Goal: Task Accomplishment & Management: Manage account settings

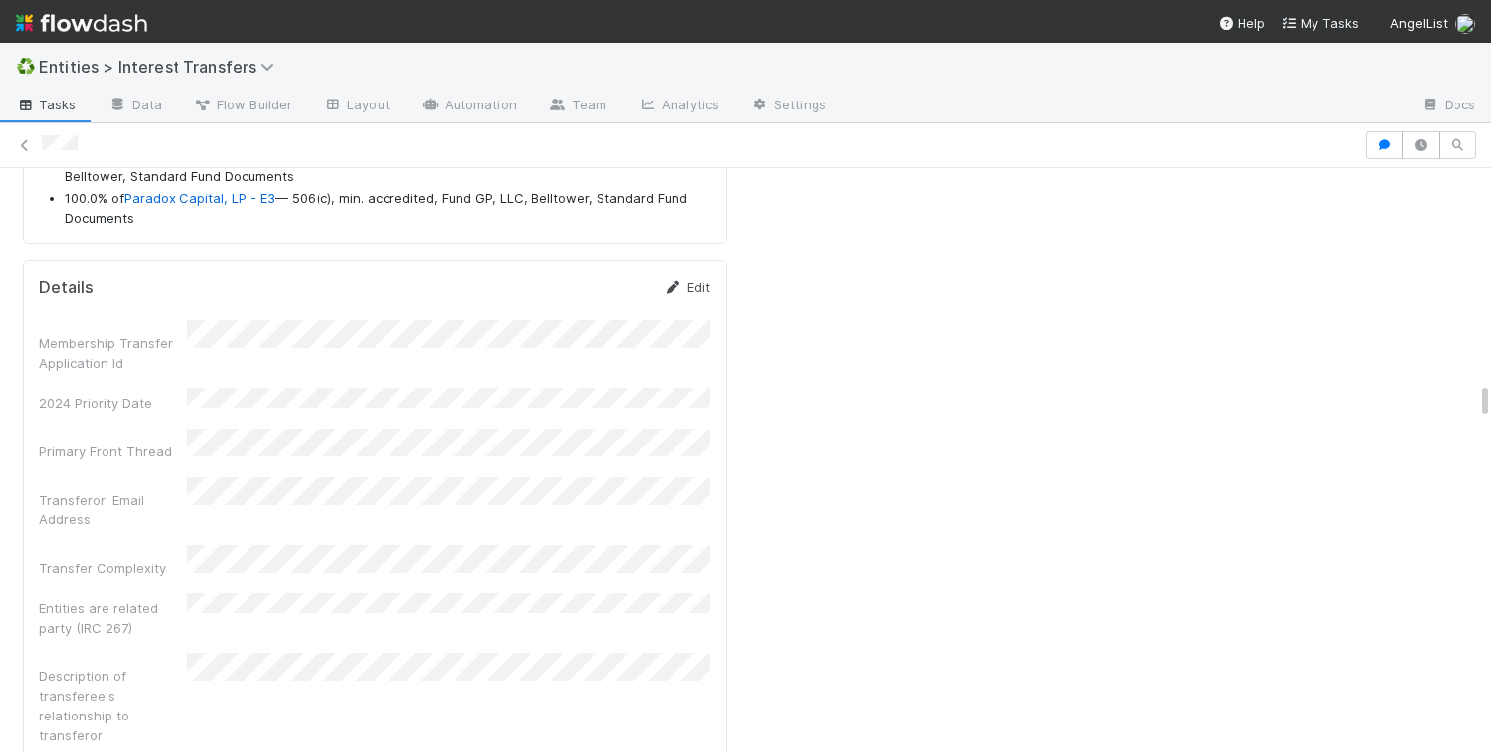
click at [704, 279] on link "Edit" at bounding box center [687, 287] width 46 height 16
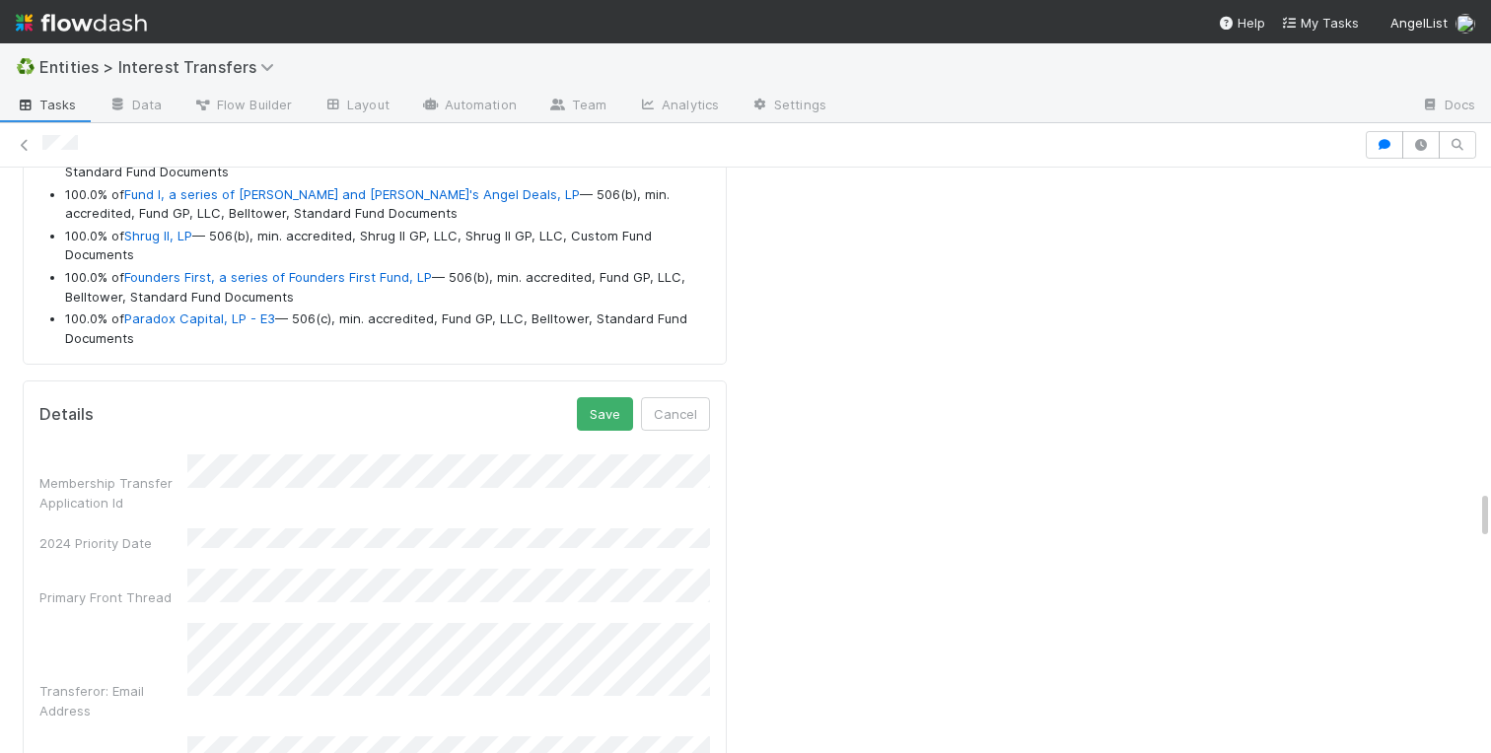
scroll to position [3761, 0]
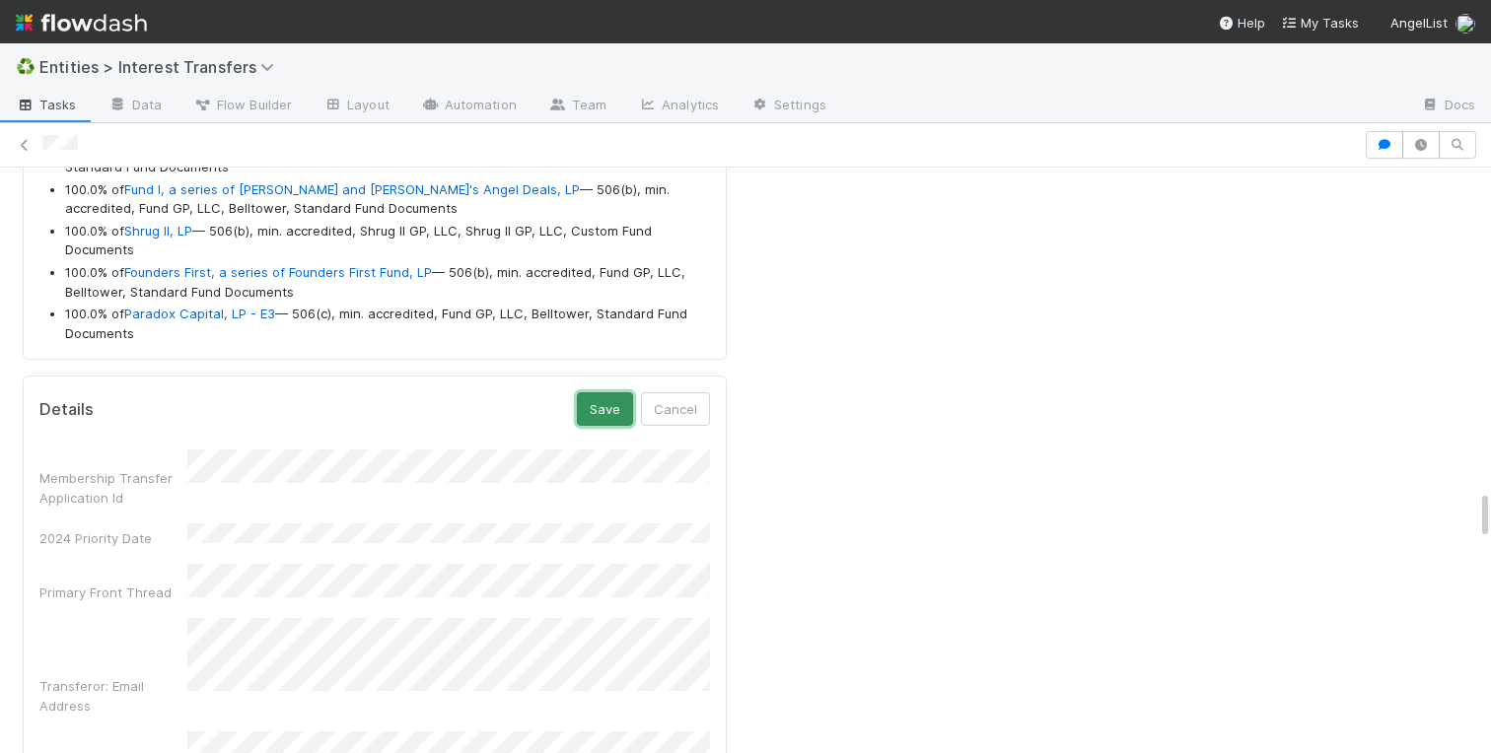
click at [600, 393] on button "Save" at bounding box center [605, 410] width 56 height 34
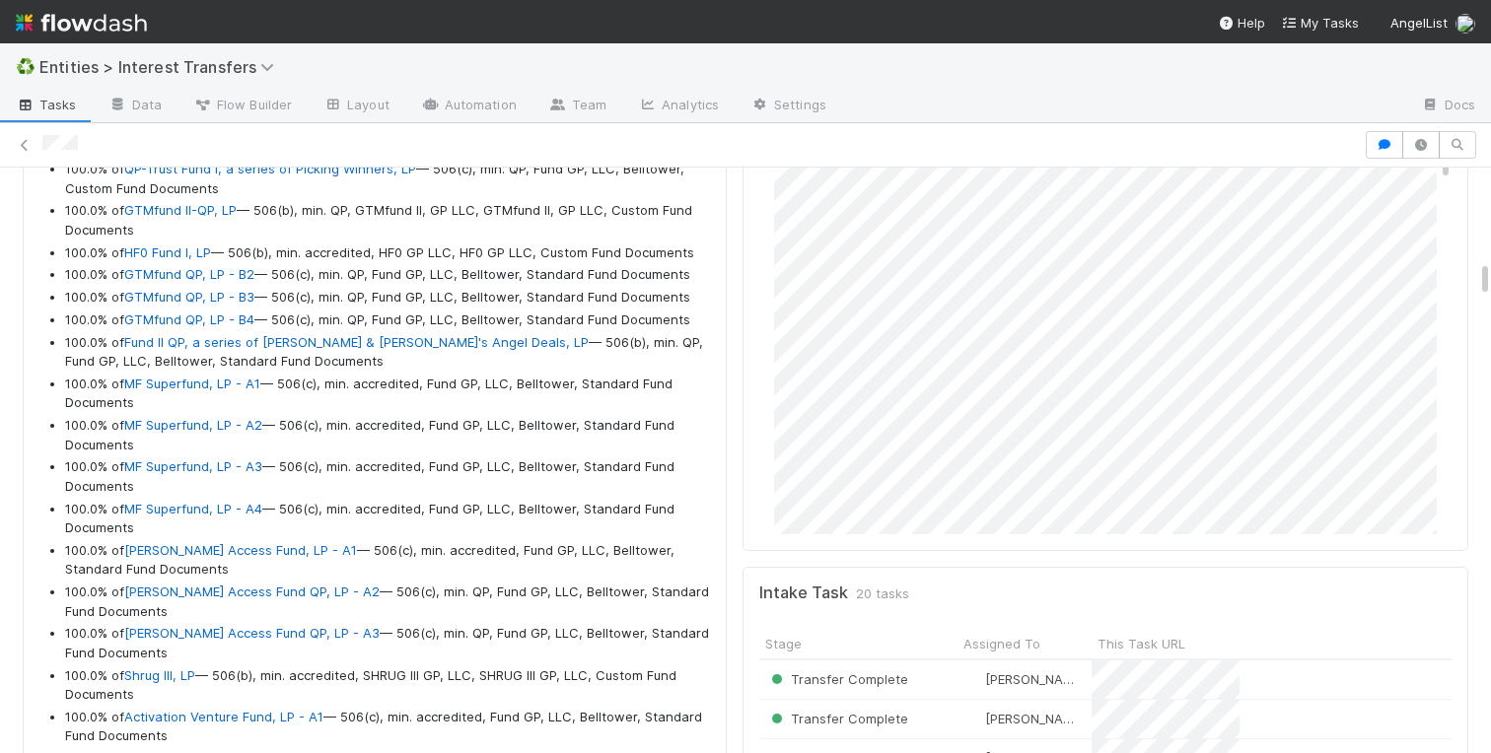
scroll to position [1644, 0]
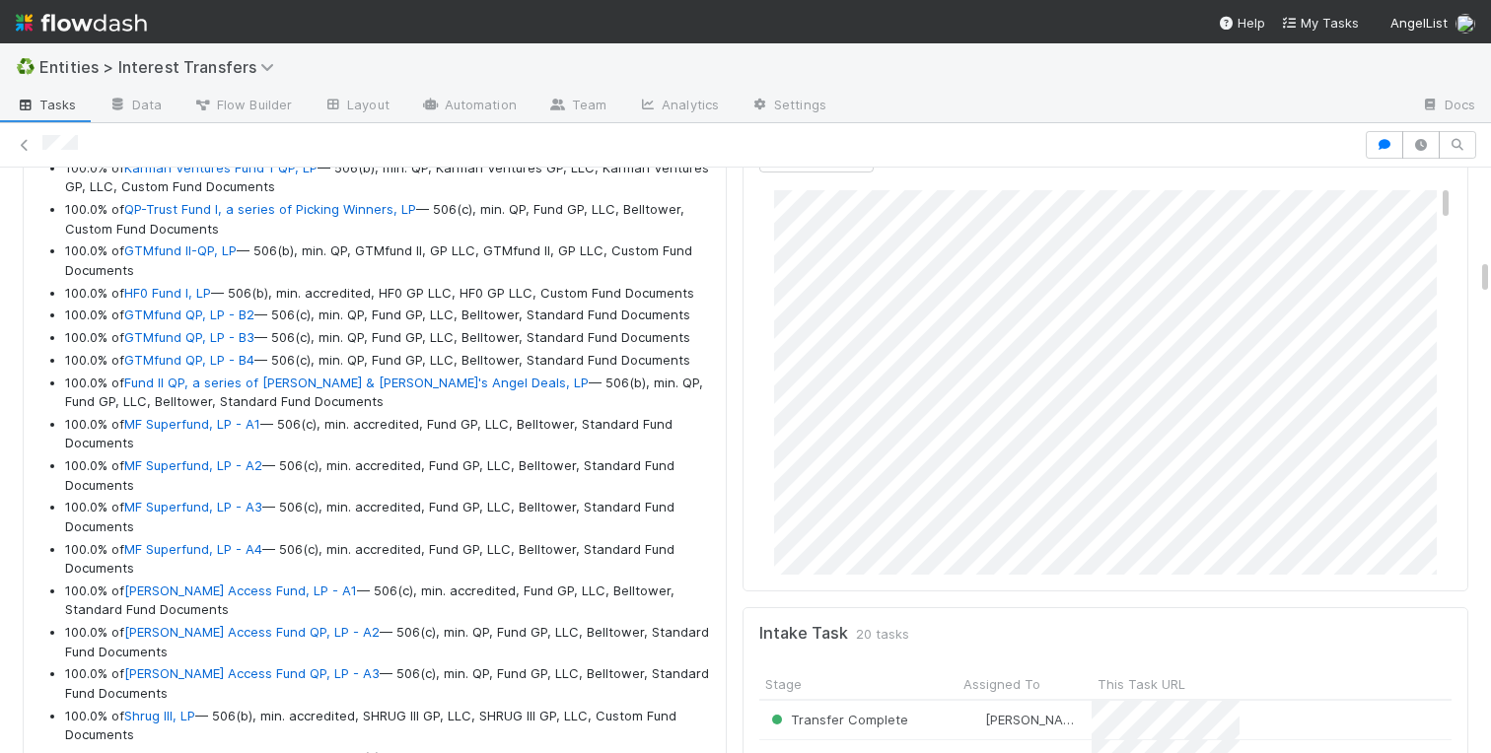
click at [743, 311] on div "Comments Attach files: Choose or drag and drop file(s) Add Comment [PERSON_NAME…" at bounding box center [1106, 223] width 726 height 739
click at [792, 240] on link "Edit" at bounding box center [801, 242] width 23 height 16
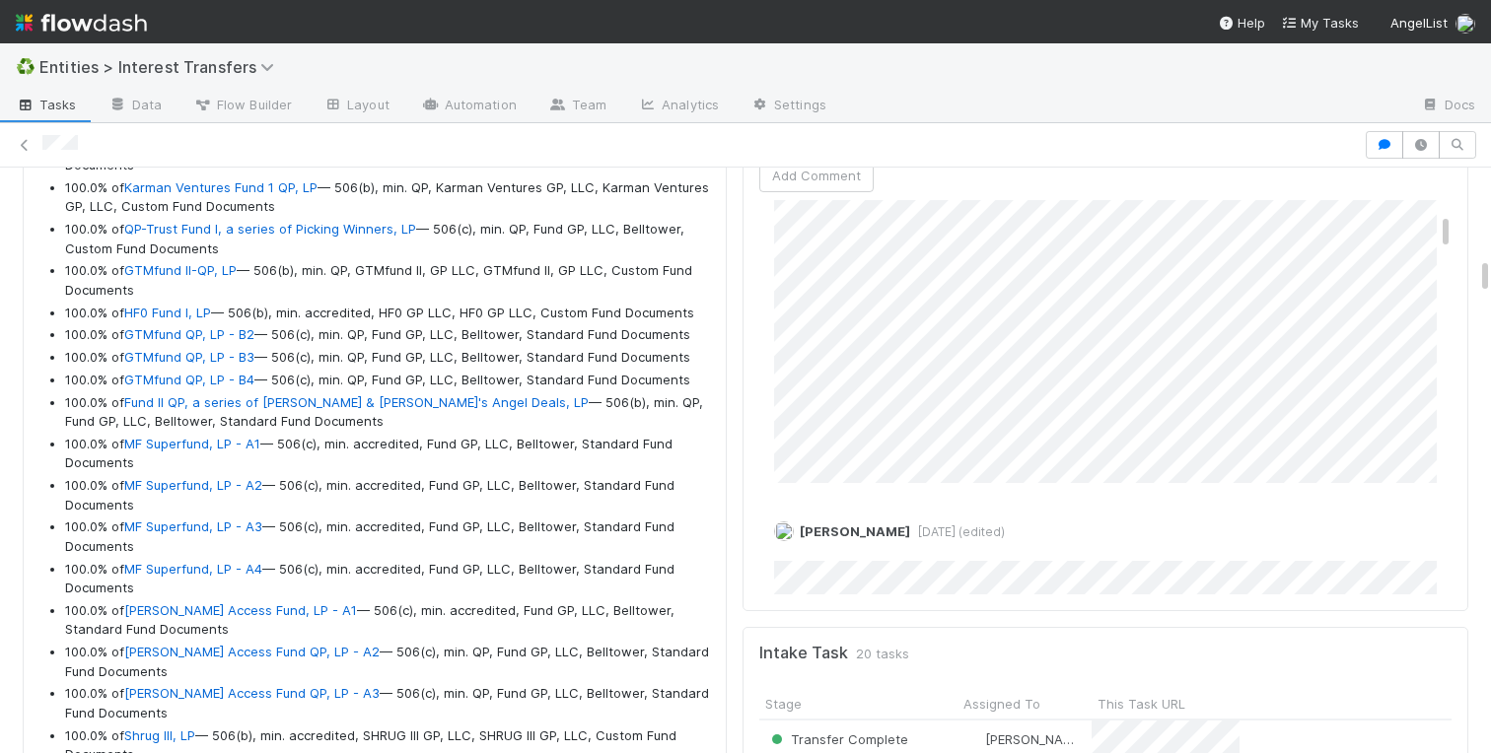
scroll to position [195, 0]
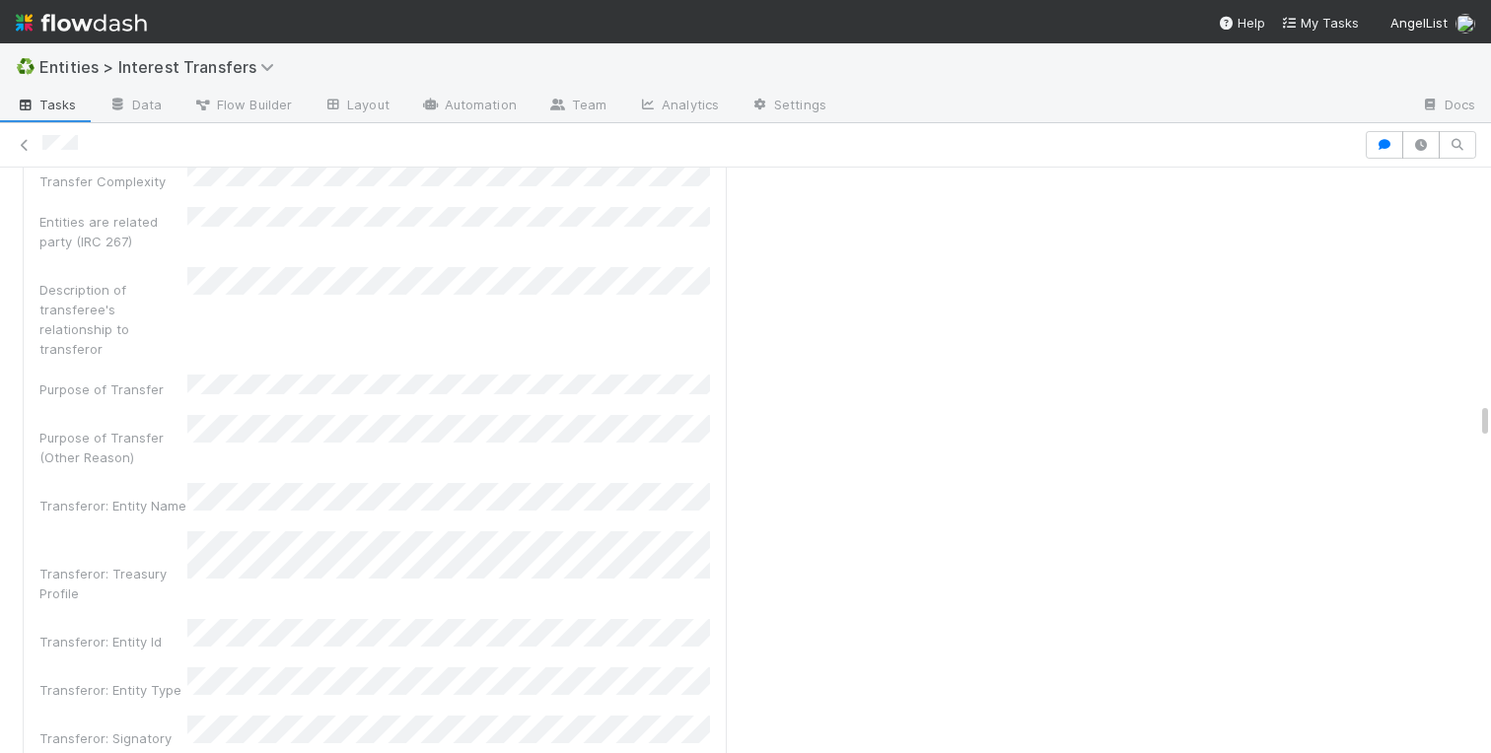
scroll to position [4273, 0]
drag, startPoint x: 174, startPoint y: 463, endPoint x: 179, endPoint y: 361, distance: 101.7
click at [179, 472] on div "Transferor: Entity Name" at bounding box center [374, 488] width 671 height 33
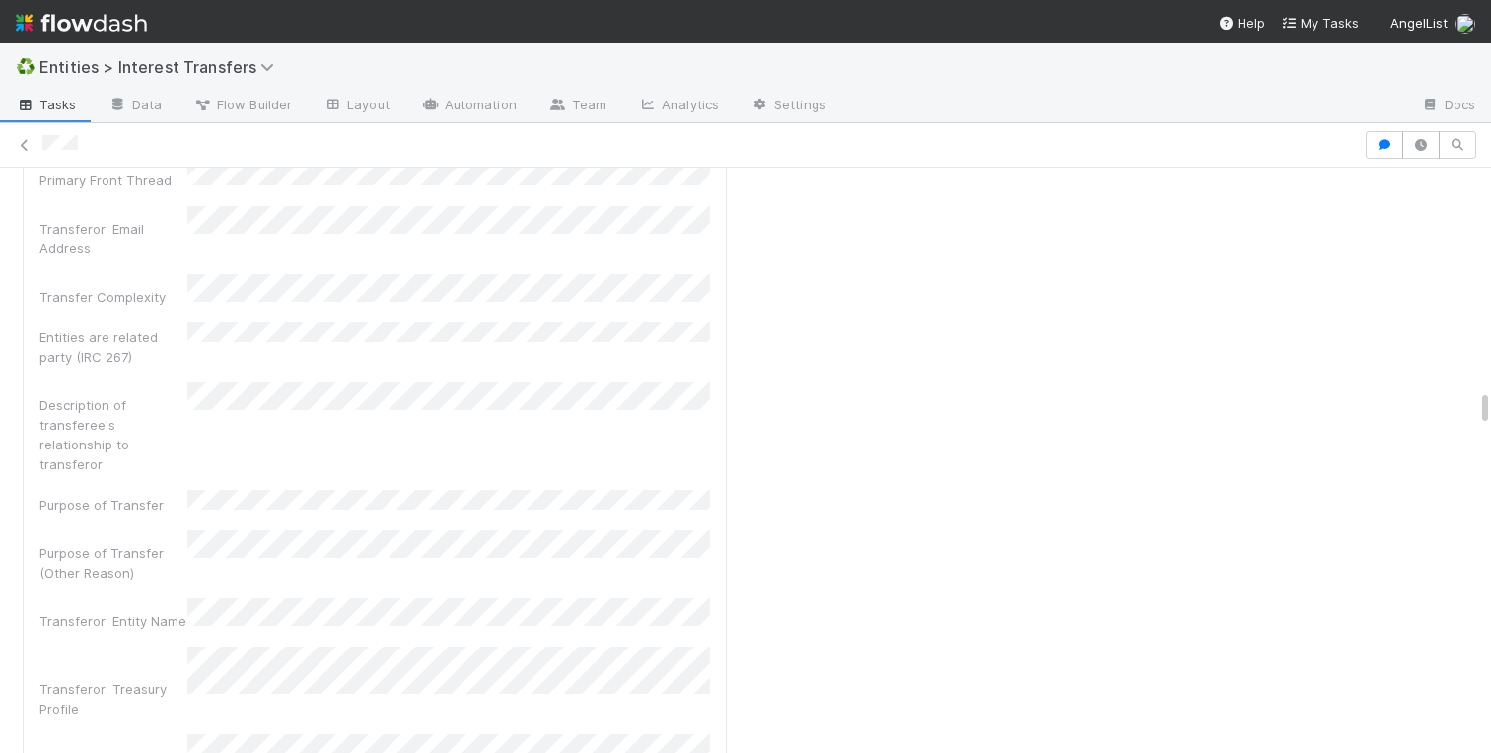
scroll to position [3028, 0]
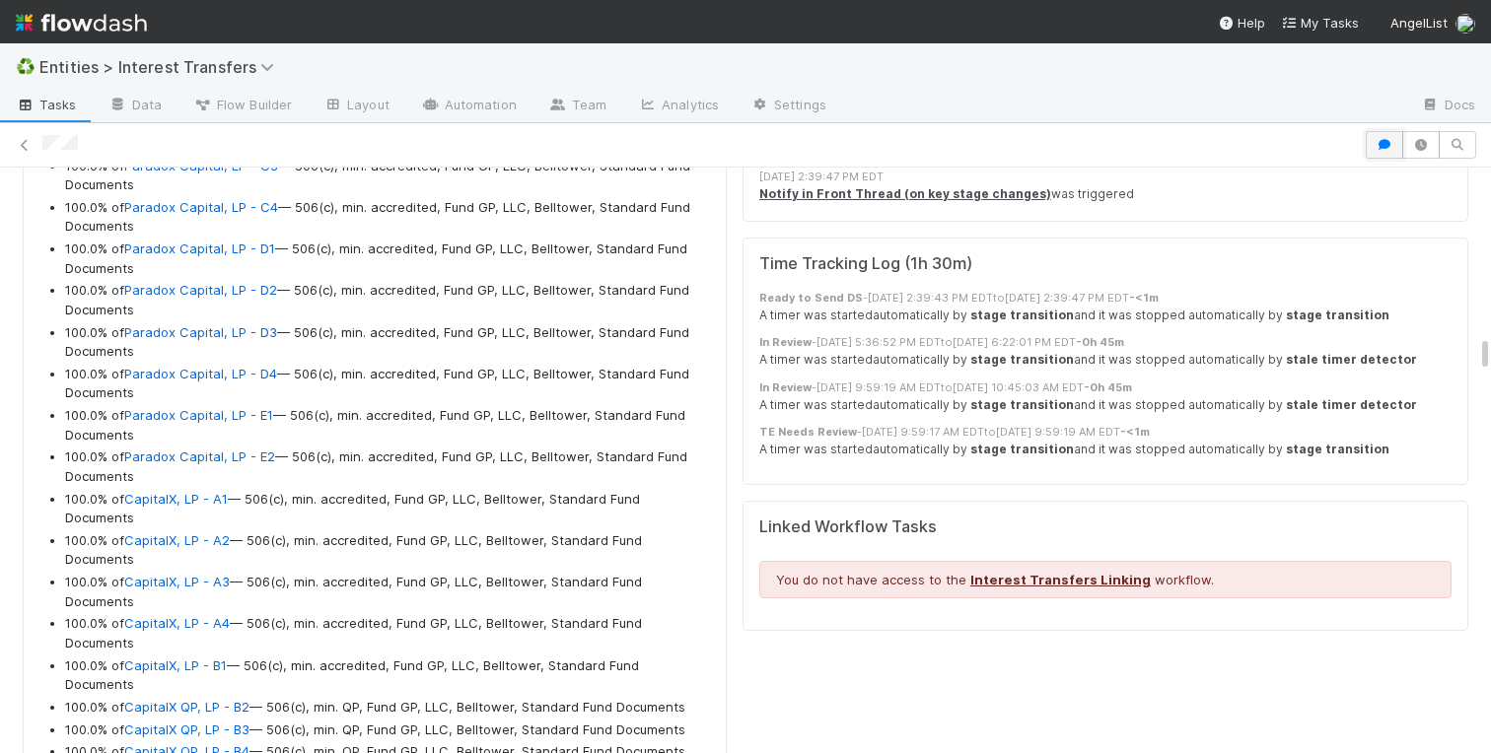
click at [1379, 151] on button "button" at bounding box center [1384, 145] width 37 height 28
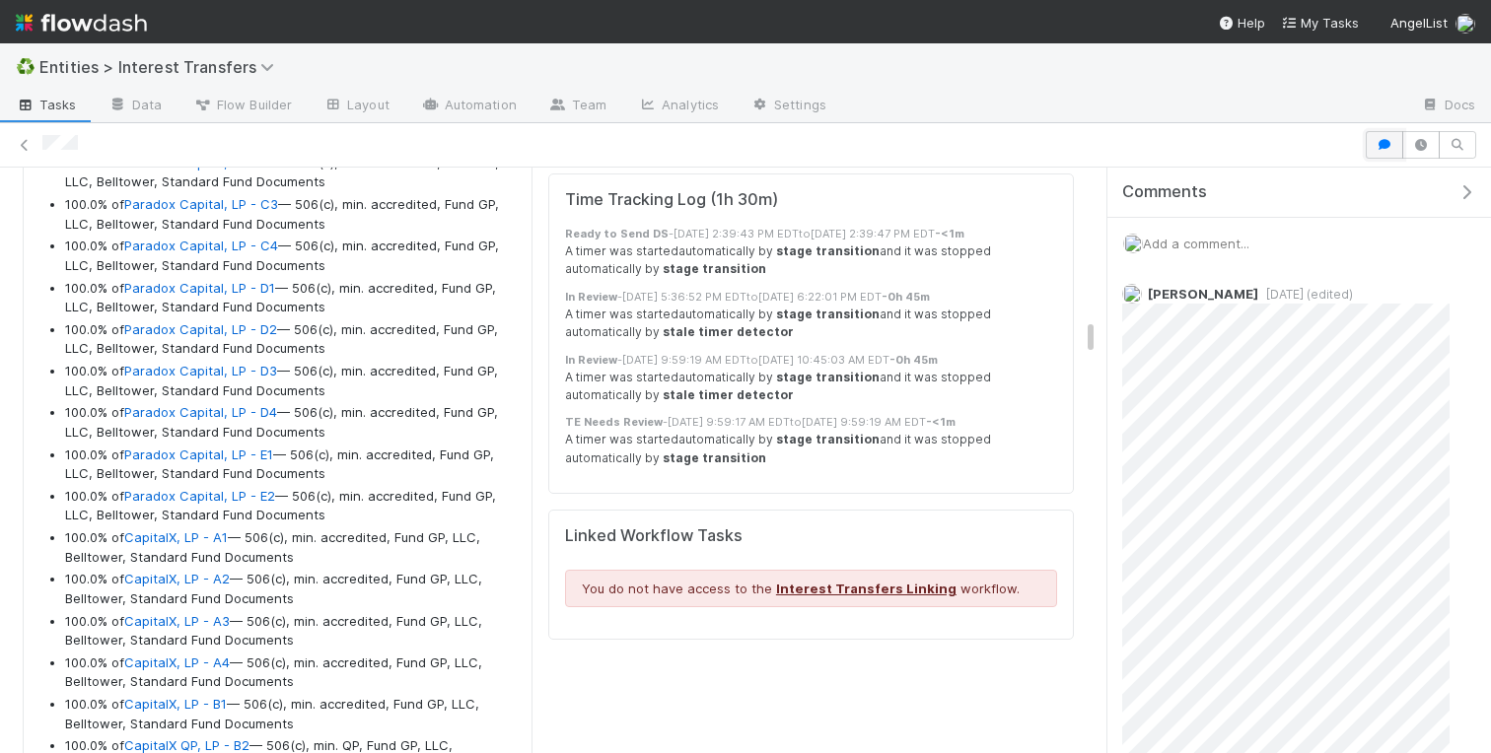
scroll to position [1, 1]
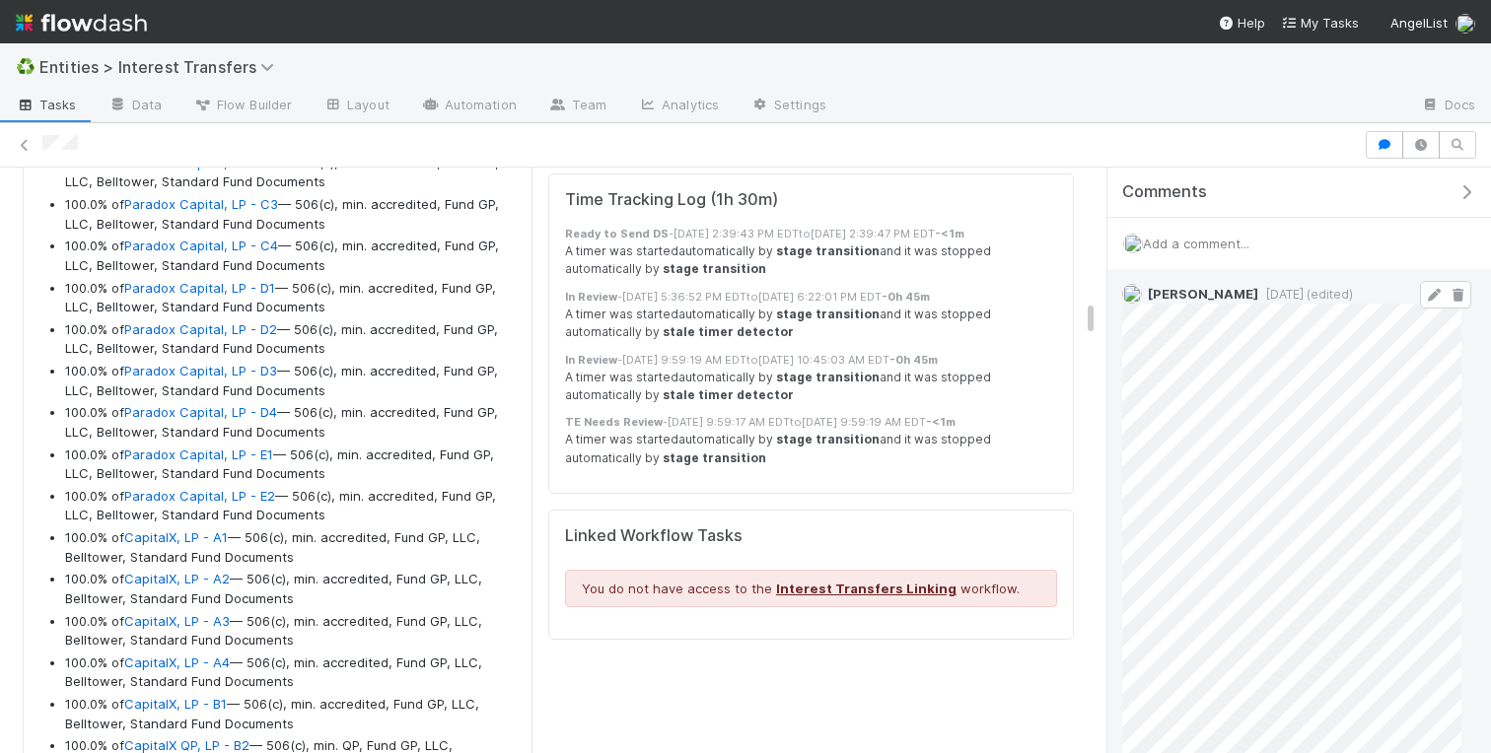
click at [1434, 292] on icon at bounding box center [1434, 295] width 20 height 13
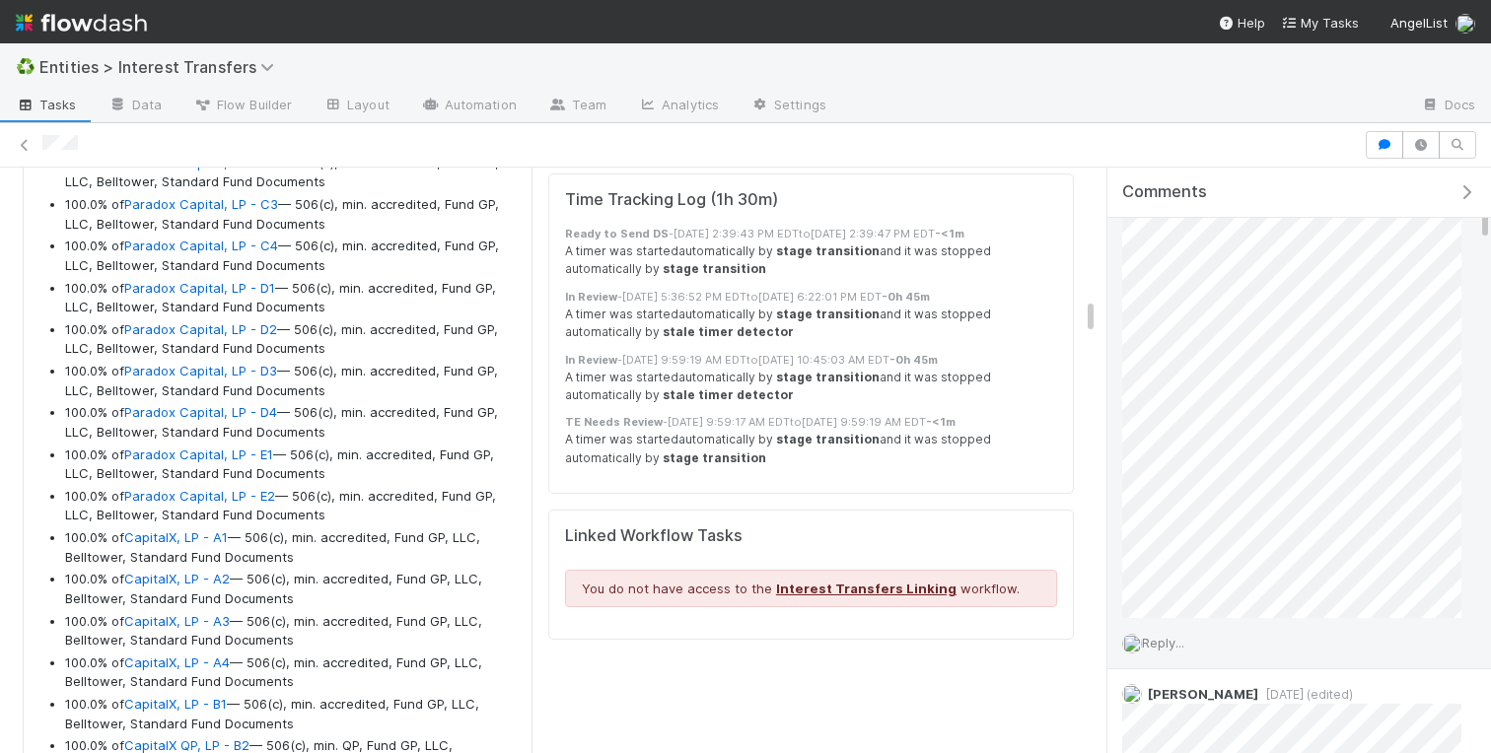
scroll to position [319, 0]
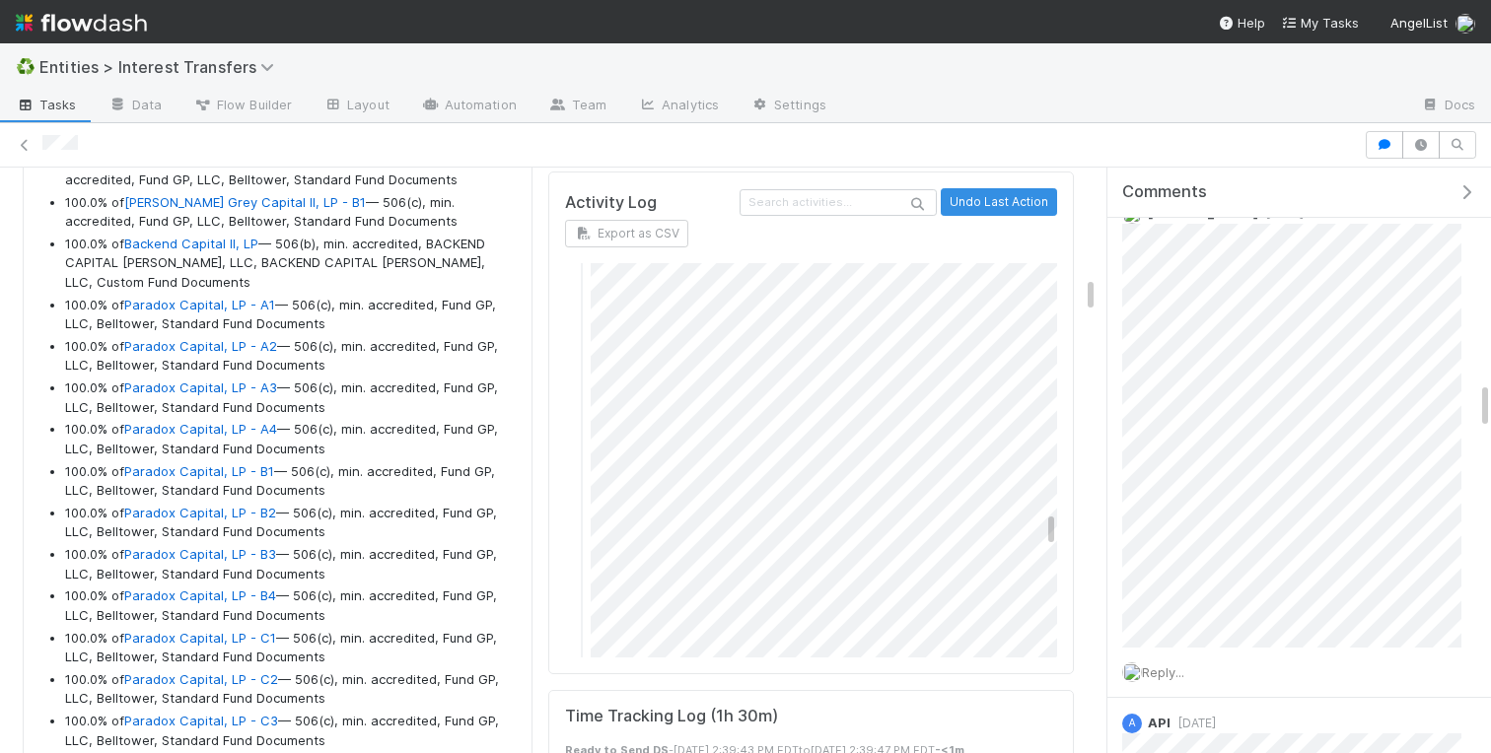
scroll to position [1976, 0]
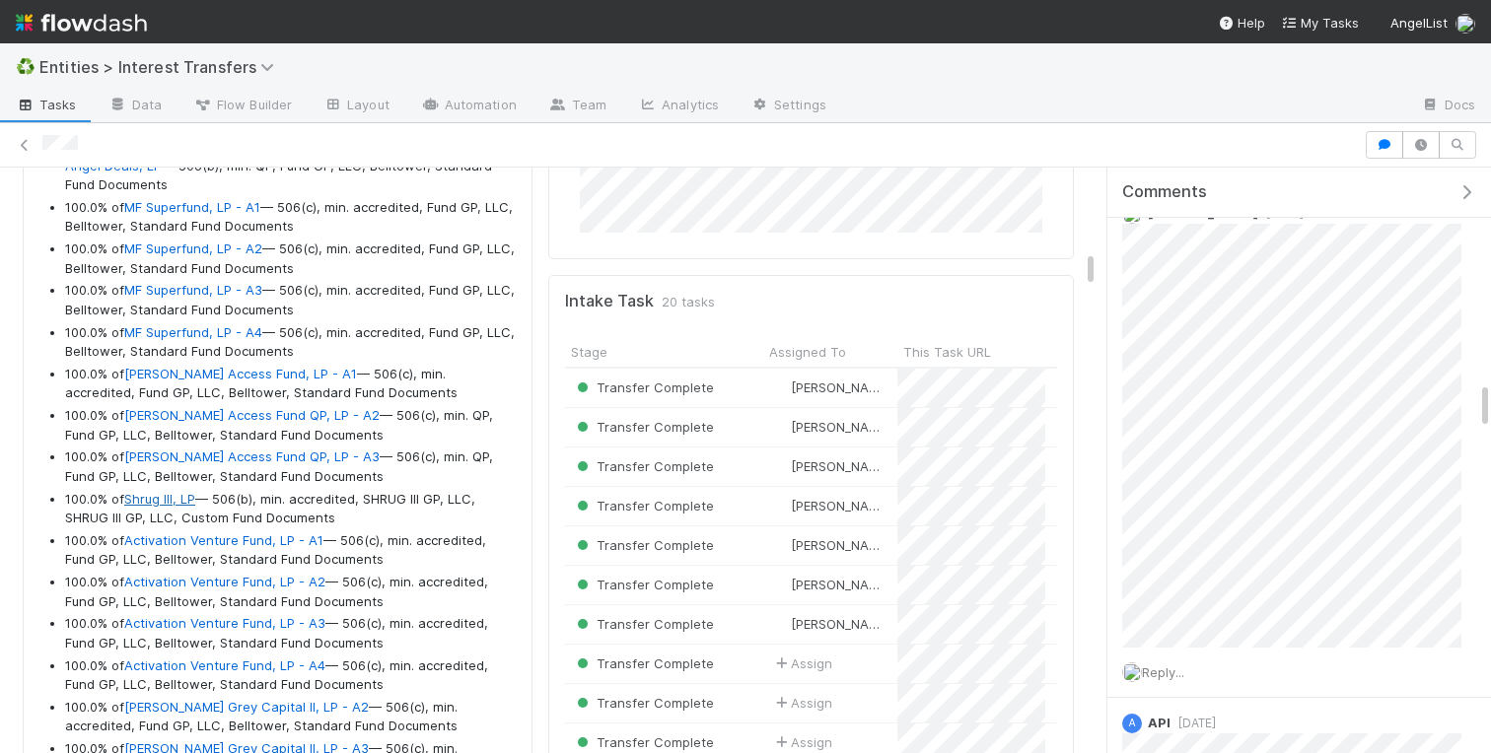
click at [137, 491] on link "Shrug III, LP" at bounding box center [159, 499] width 71 height 16
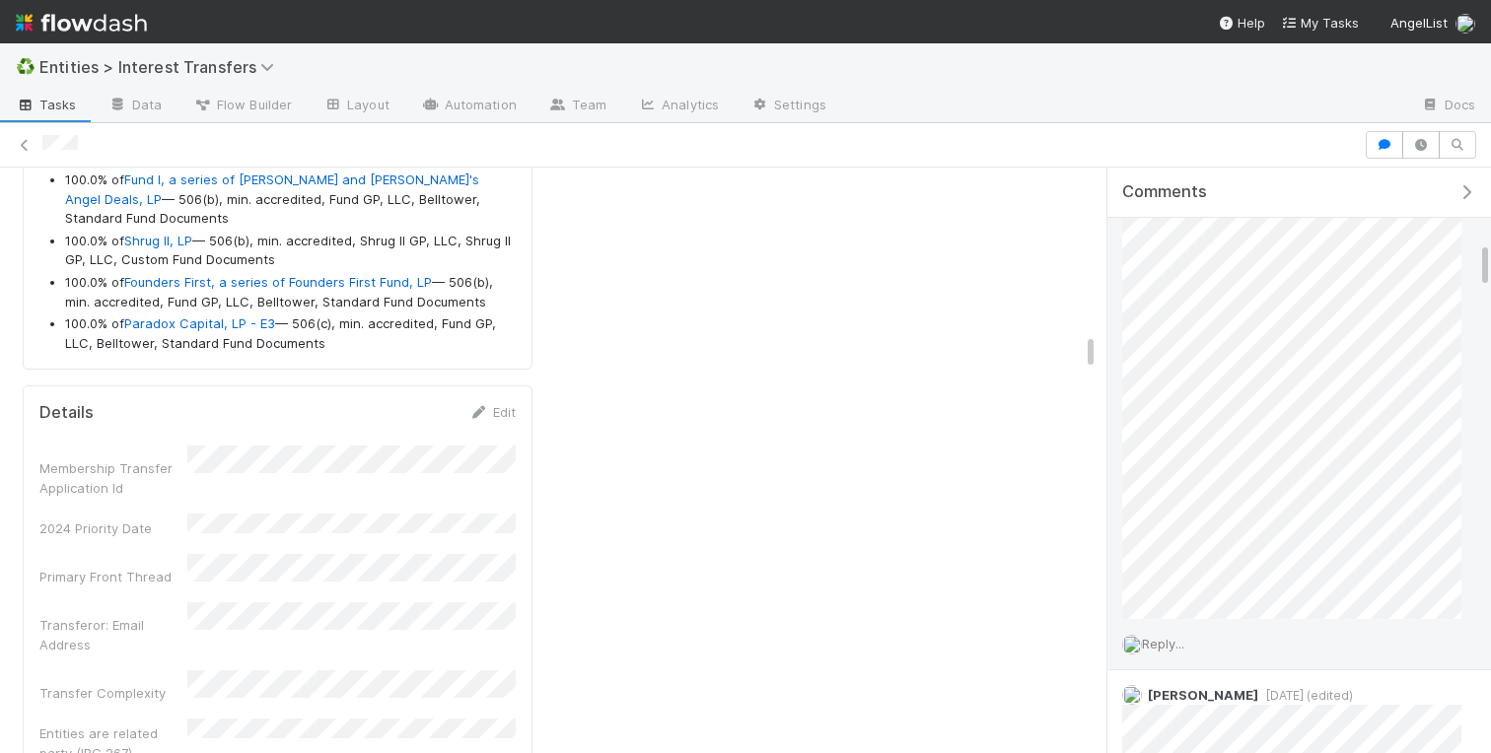
scroll to position [0, 0]
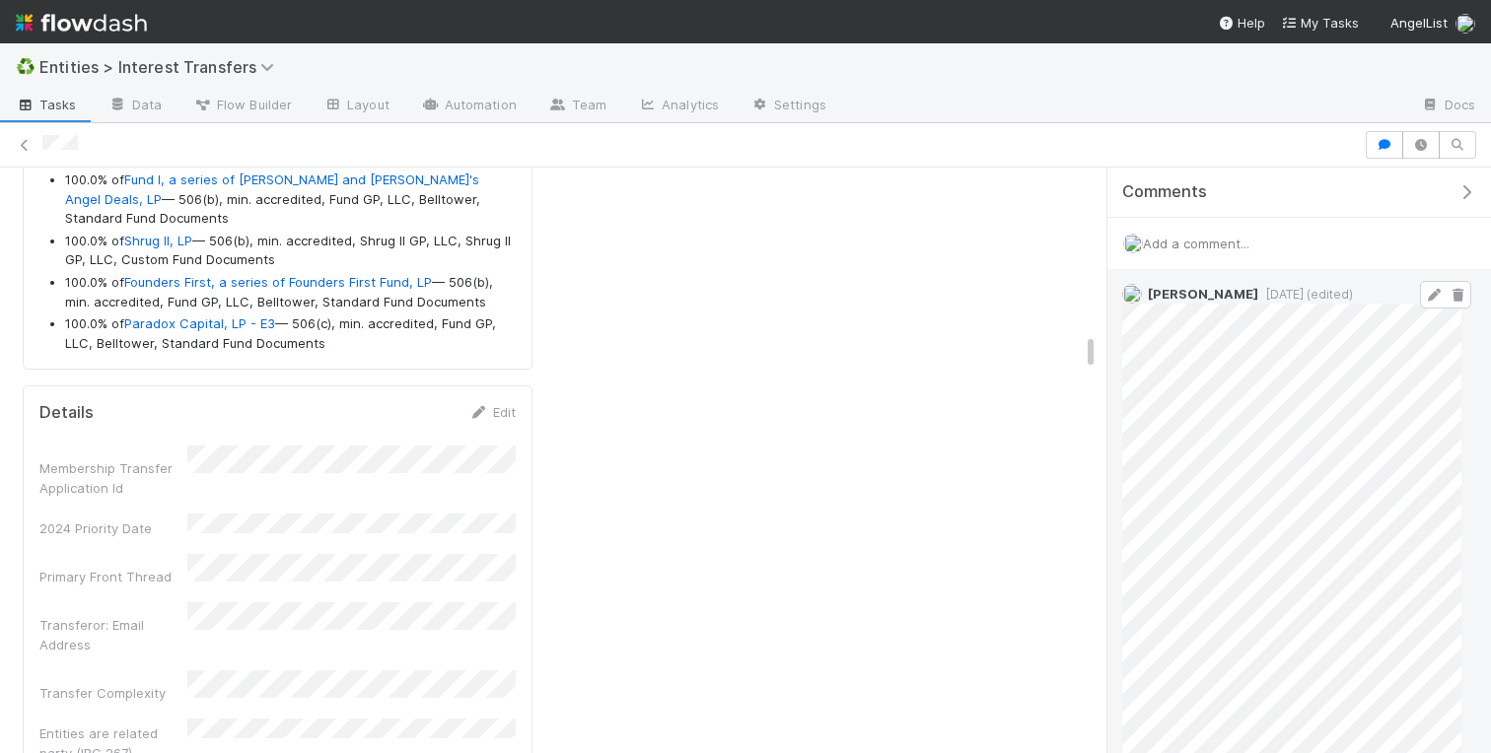
click at [1434, 299] on icon at bounding box center [1434, 295] width 20 height 13
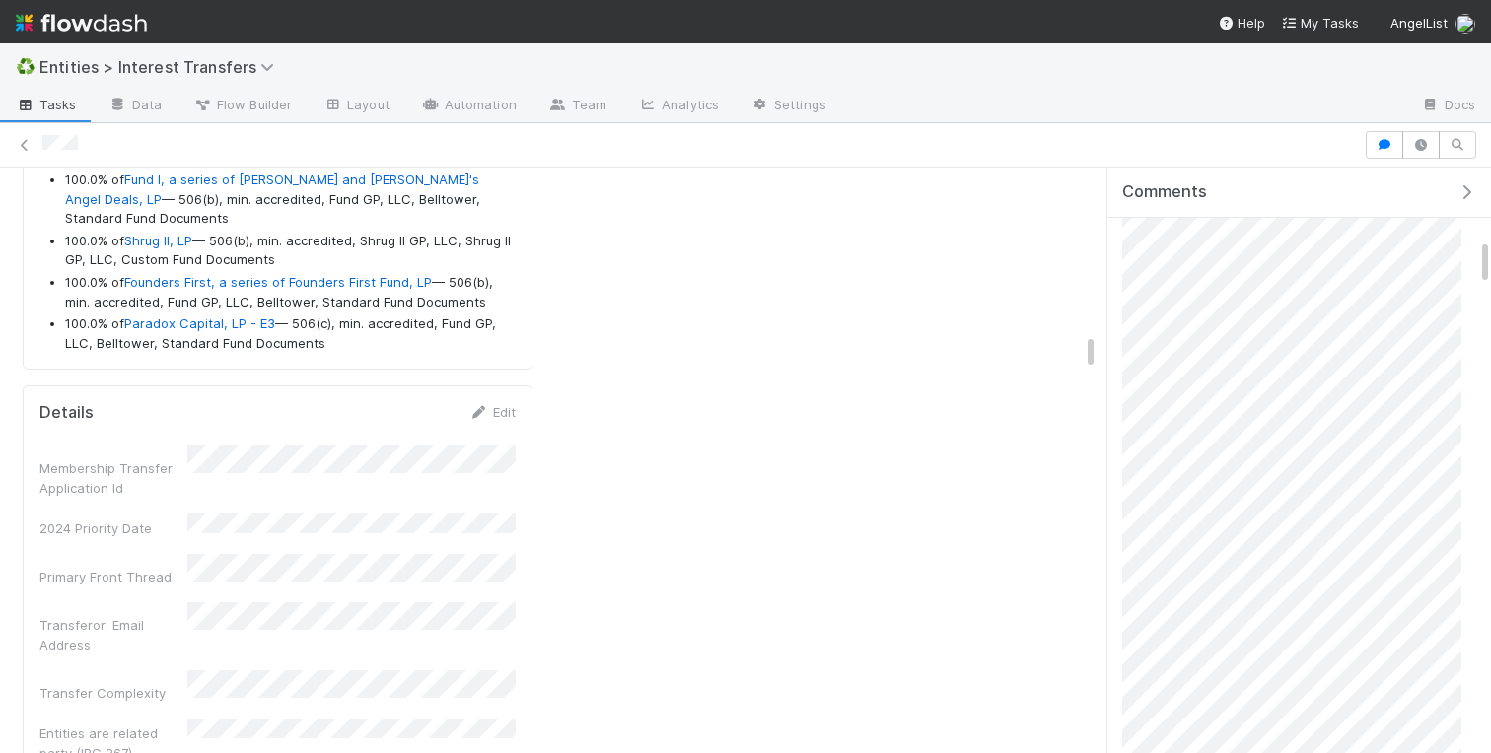
scroll to position [935, 0]
click at [1466, 192] on icon "button" at bounding box center [1467, 192] width 20 height 16
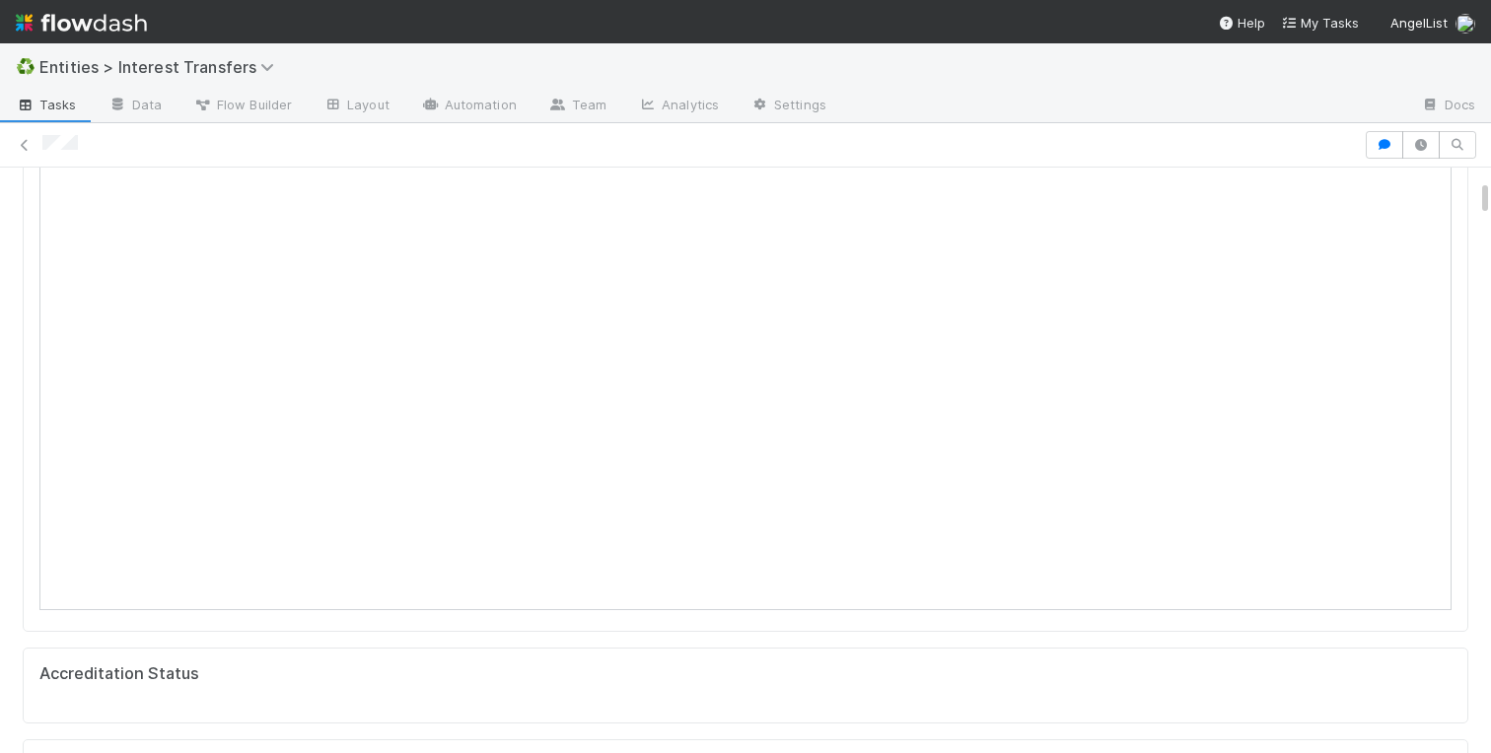
scroll to position [0, 0]
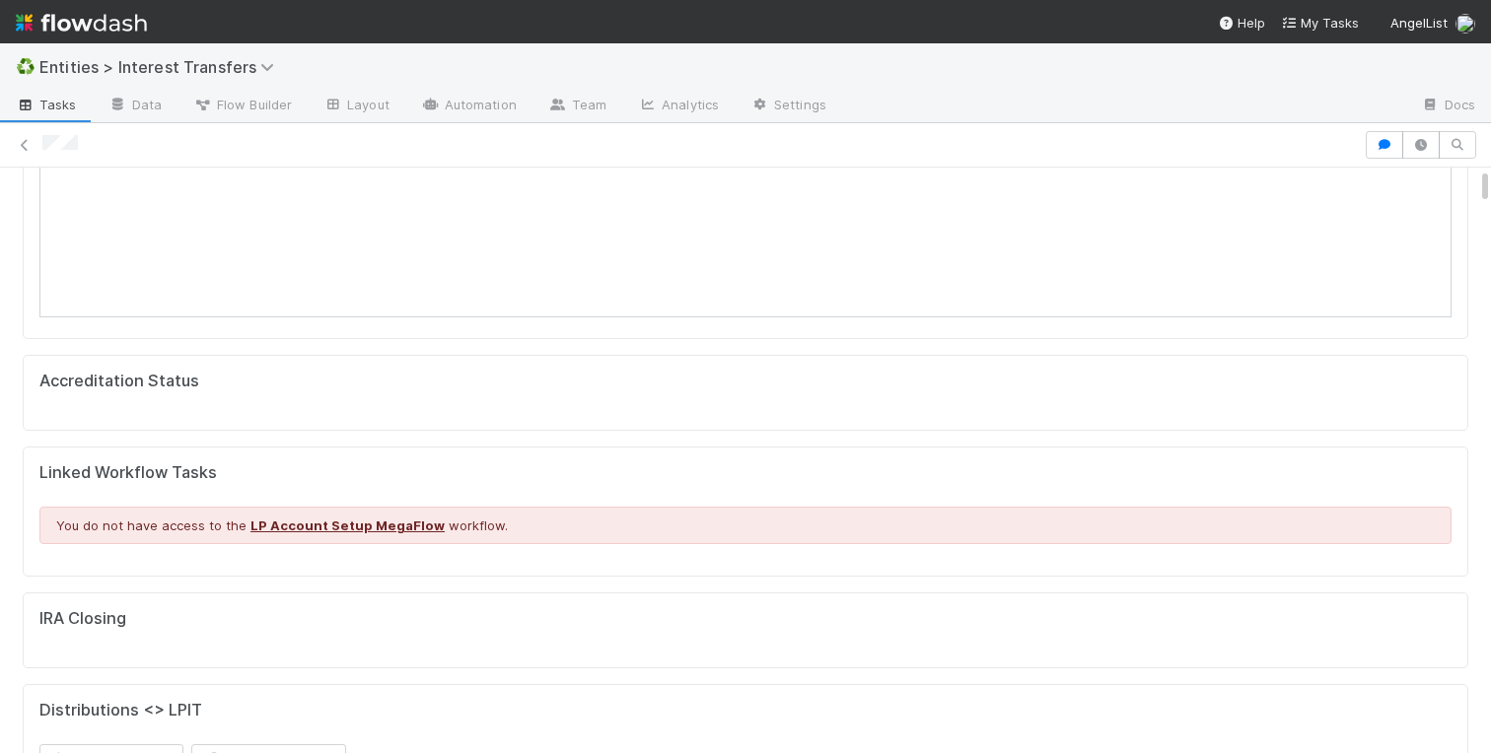
scroll to position [764, 0]
